Goal: Feedback & Contribution: Leave review/rating

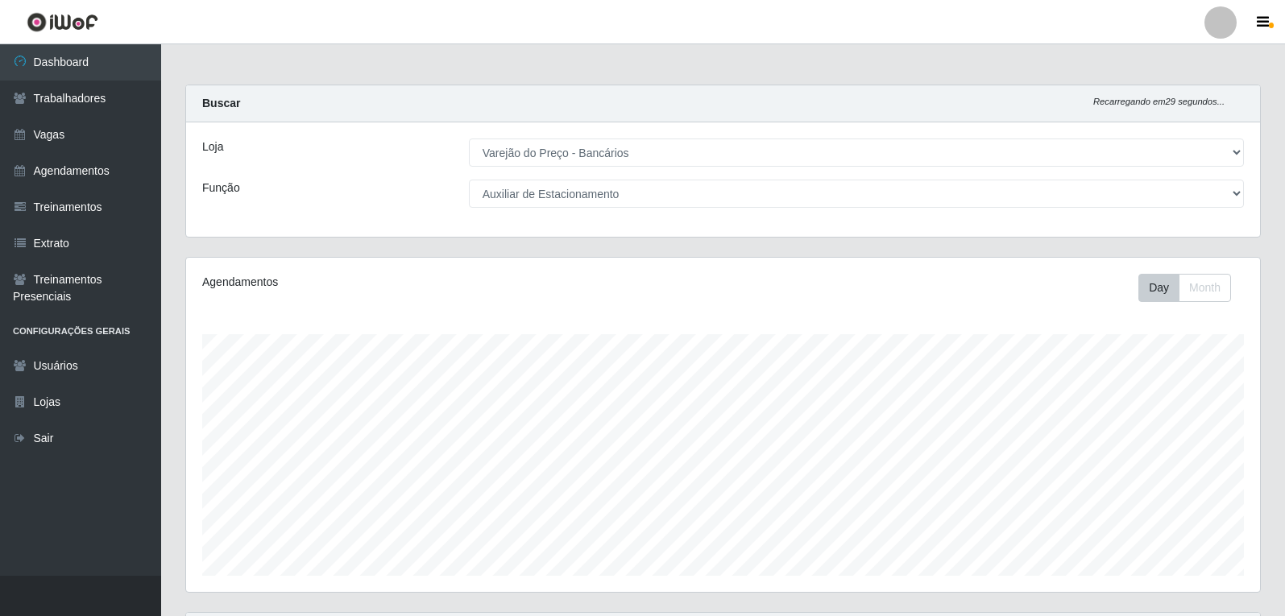
select select "157"
select select "4"
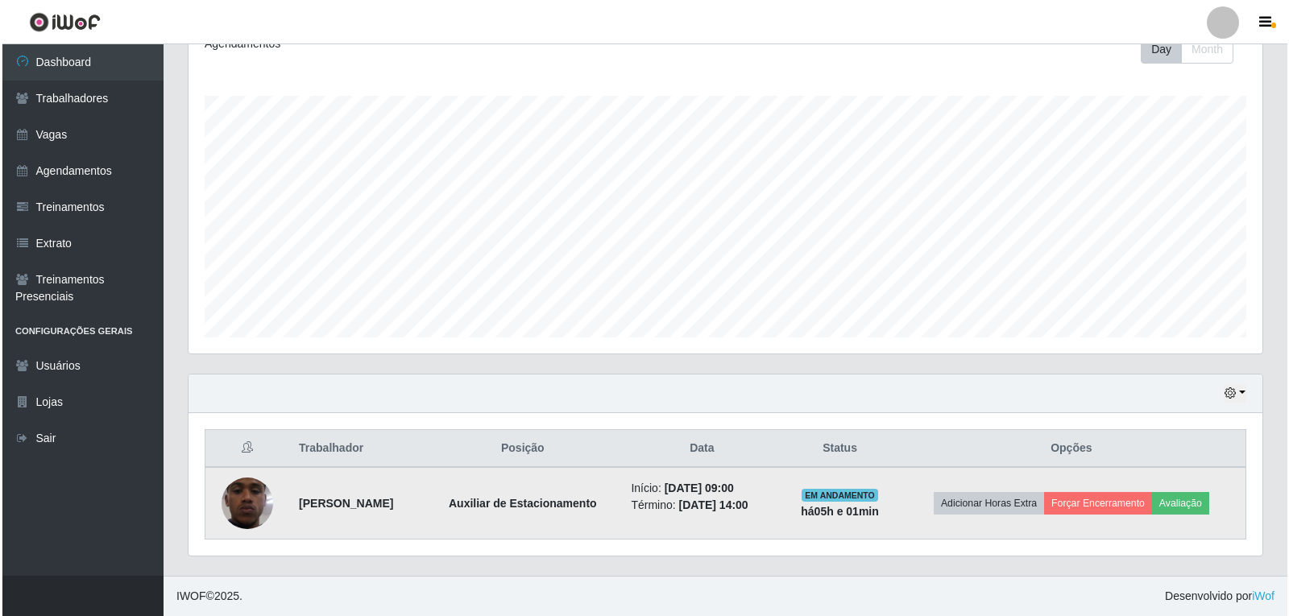
scroll to position [334, 1074]
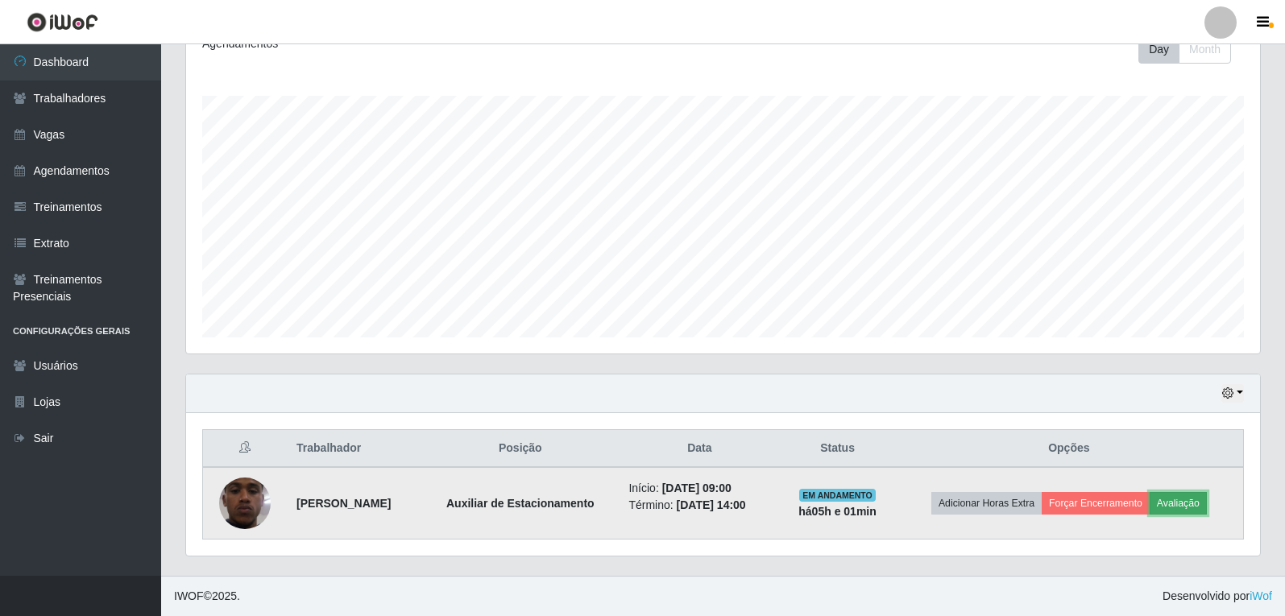
click at [1193, 507] on button "Avaliação" at bounding box center [1178, 503] width 57 height 23
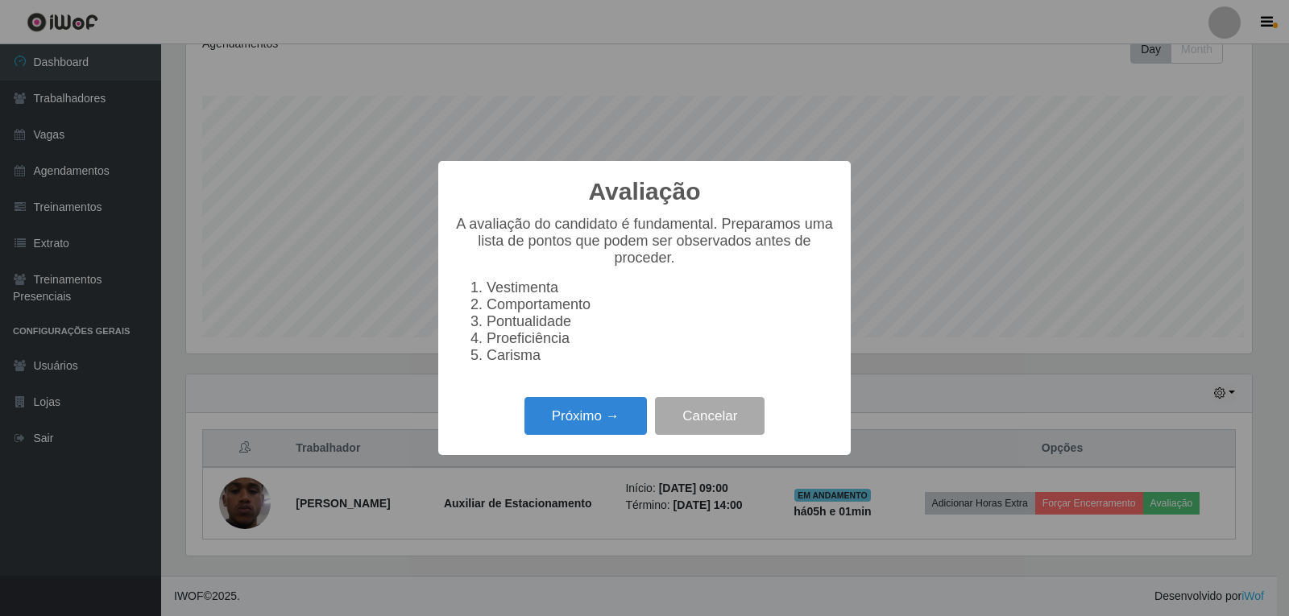
scroll to position [334, 1066]
click at [544, 417] on button "Próximo →" at bounding box center [586, 416] width 122 height 38
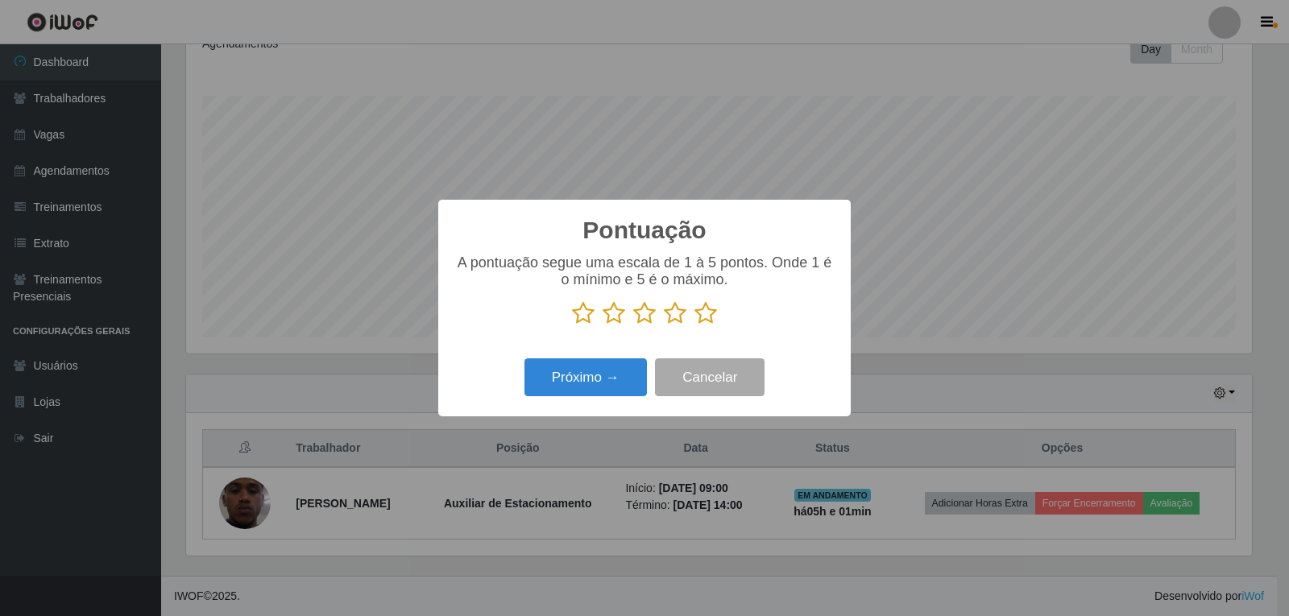
click at [703, 322] on icon at bounding box center [706, 313] width 23 height 24
click at [695, 326] on input "radio" at bounding box center [695, 326] width 0 height 0
click at [612, 373] on button "Próximo →" at bounding box center [586, 378] width 122 height 38
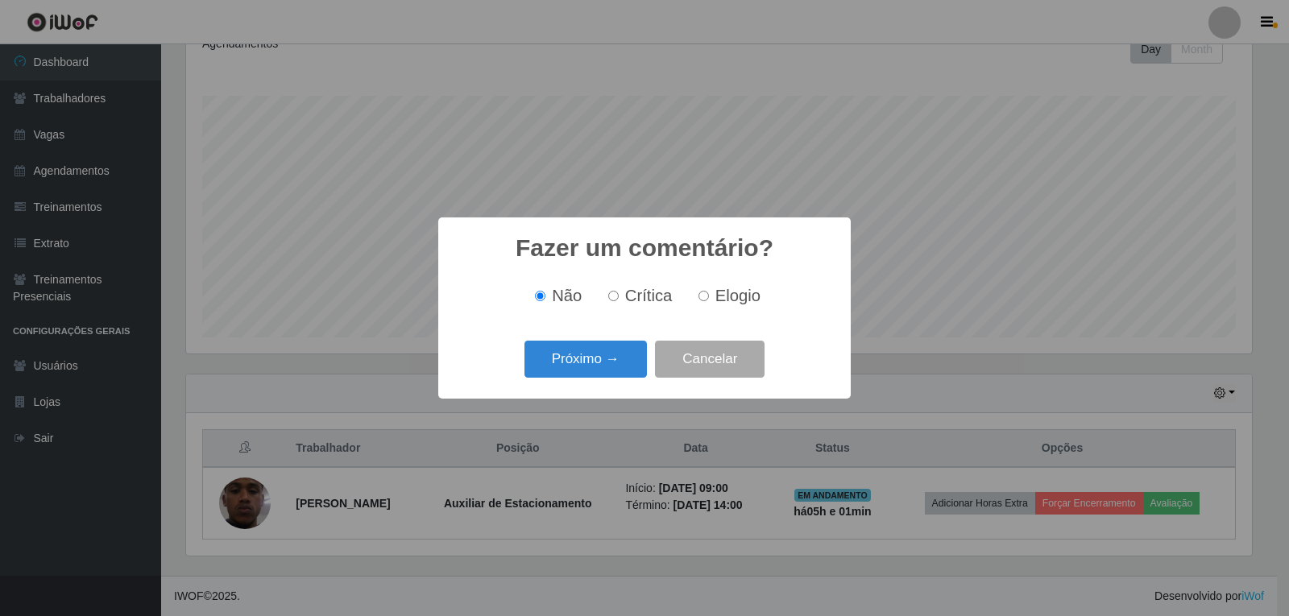
click at [727, 302] on span "Elogio" at bounding box center [738, 296] width 45 height 18
click at [709, 301] on input "Elogio" at bounding box center [704, 296] width 10 height 10
radio input "true"
click at [597, 351] on button "Próximo →" at bounding box center [586, 360] width 122 height 38
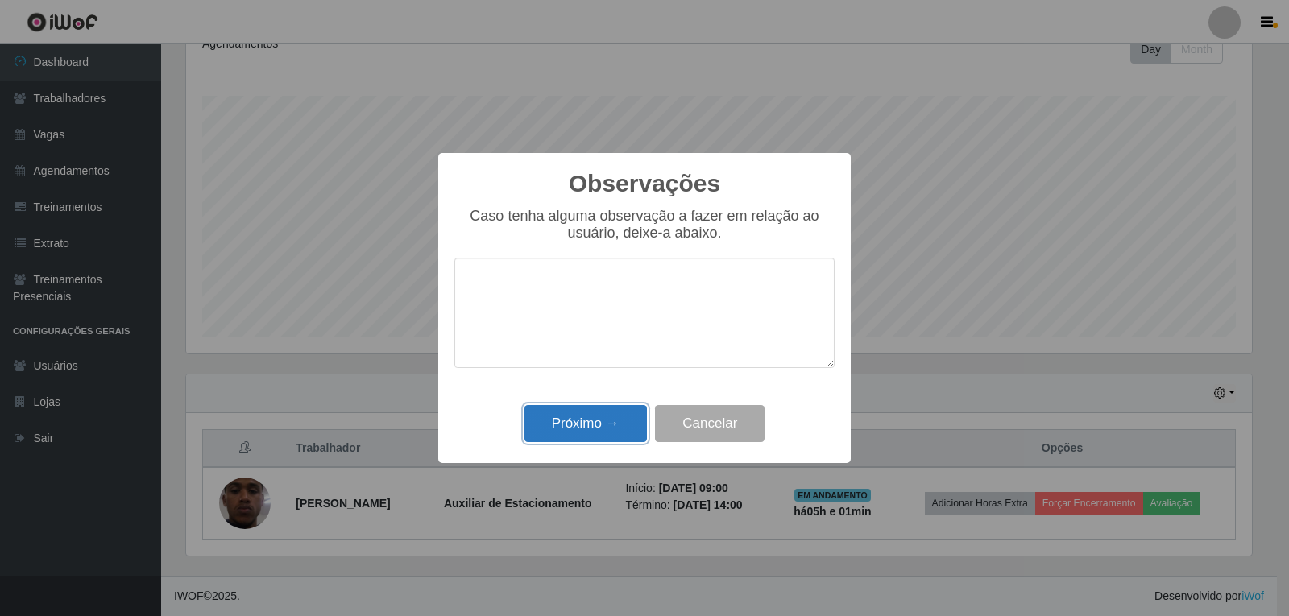
click at [612, 427] on button "Próximo →" at bounding box center [586, 424] width 122 height 38
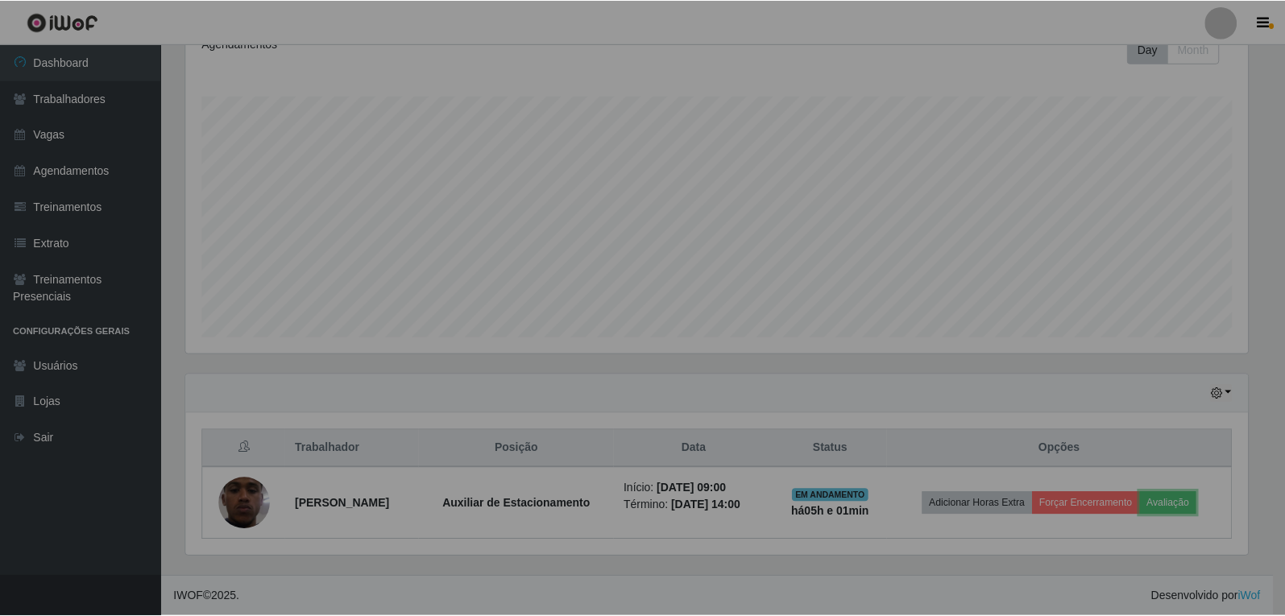
scroll to position [334, 1074]
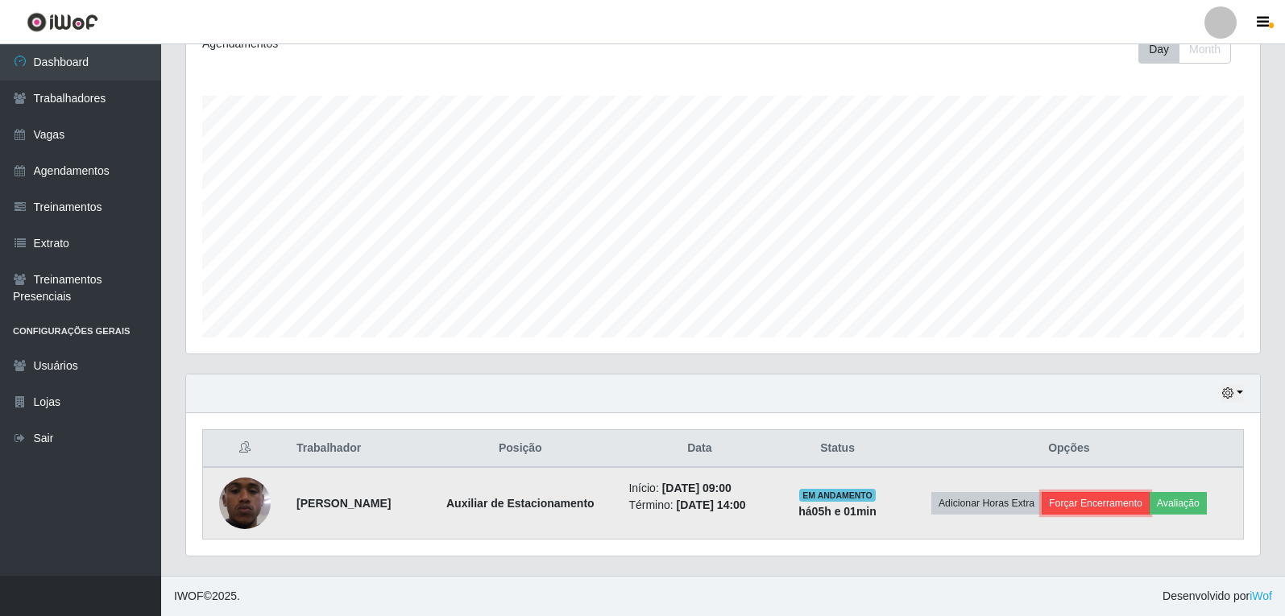
click at [1147, 508] on button "Forçar Encerramento" at bounding box center [1096, 503] width 108 height 23
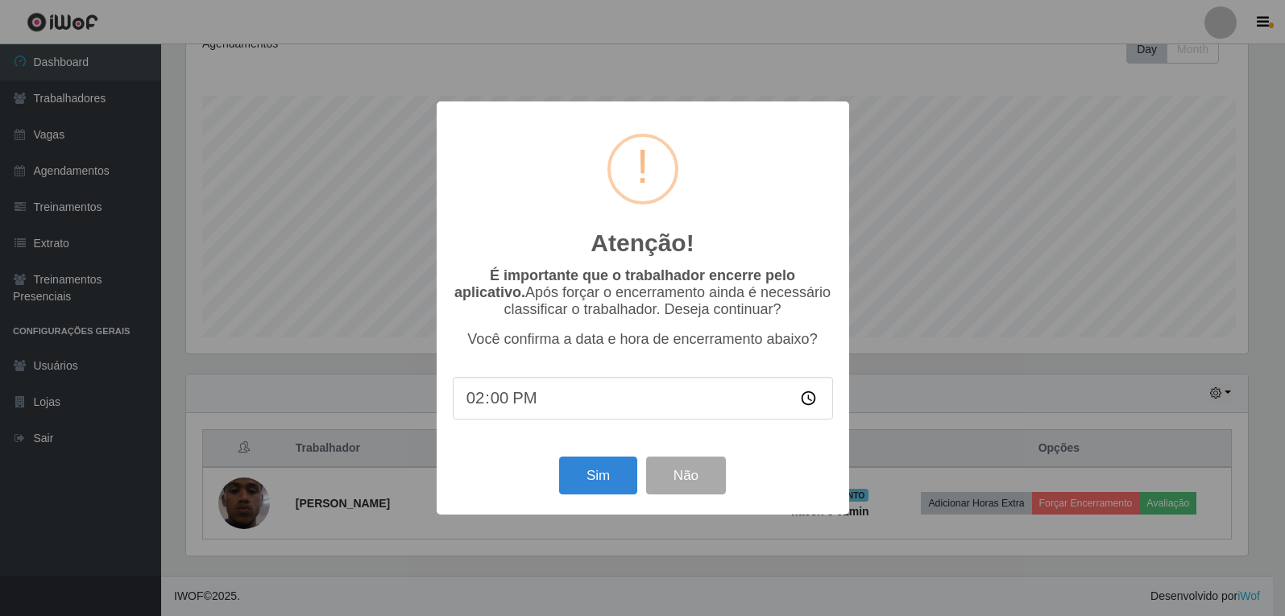
scroll to position [334, 1066]
click at [601, 488] on button "Sim" at bounding box center [600, 476] width 78 height 38
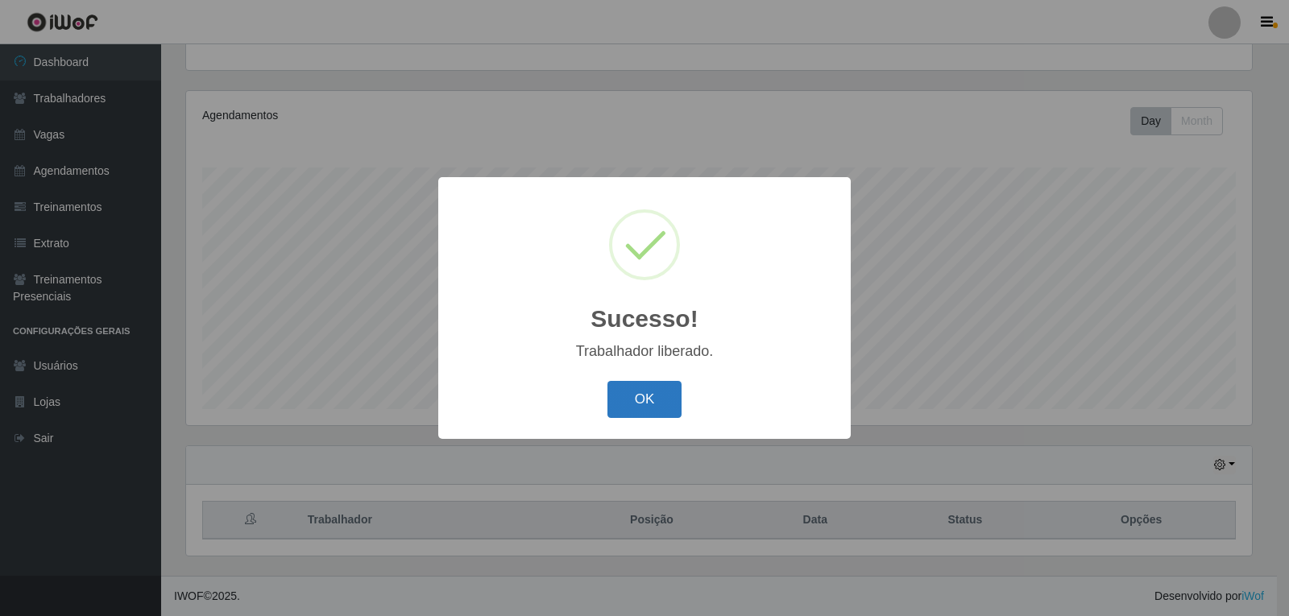
click at [666, 384] on button "OK" at bounding box center [645, 400] width 75 height 38
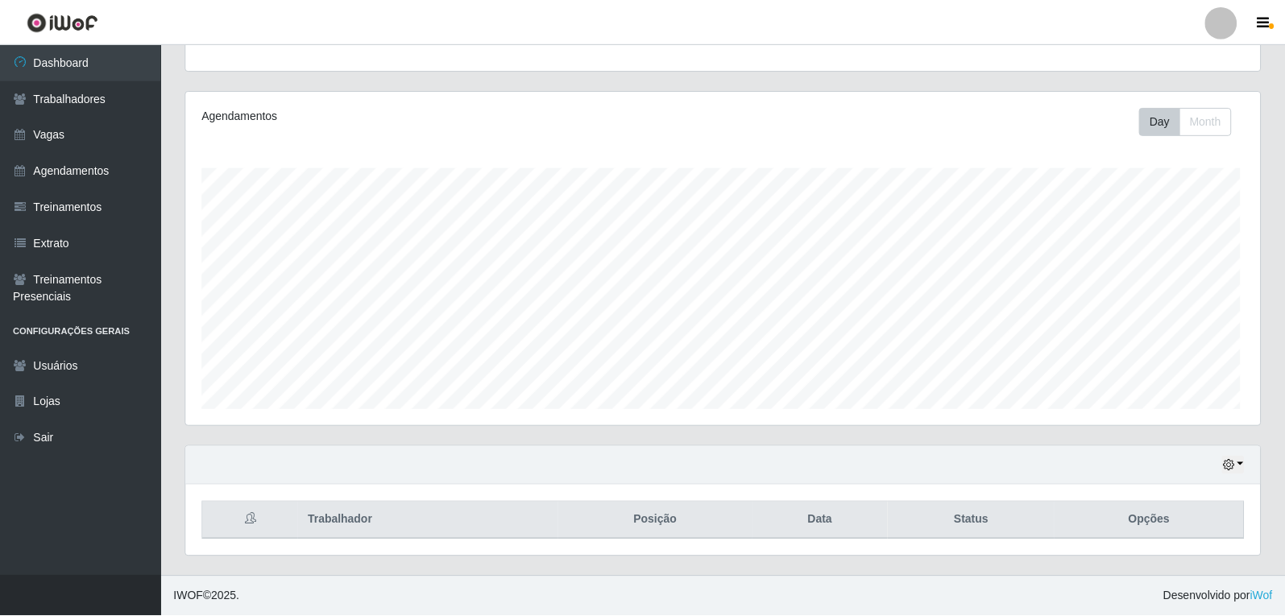
scroll to position [334, 1074]
